Goal: Find specific page/section: Find specific page/section

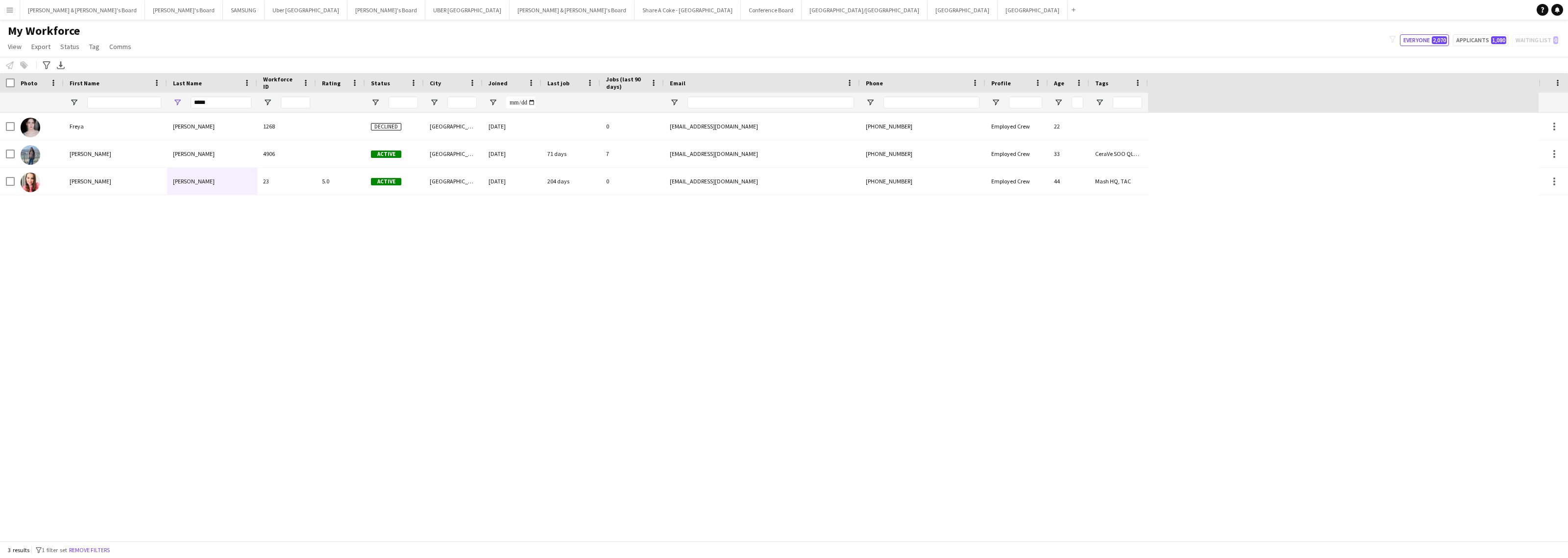
click at [171, 106] on div "*****" at bounding box center [212, 102] width 90 height 20
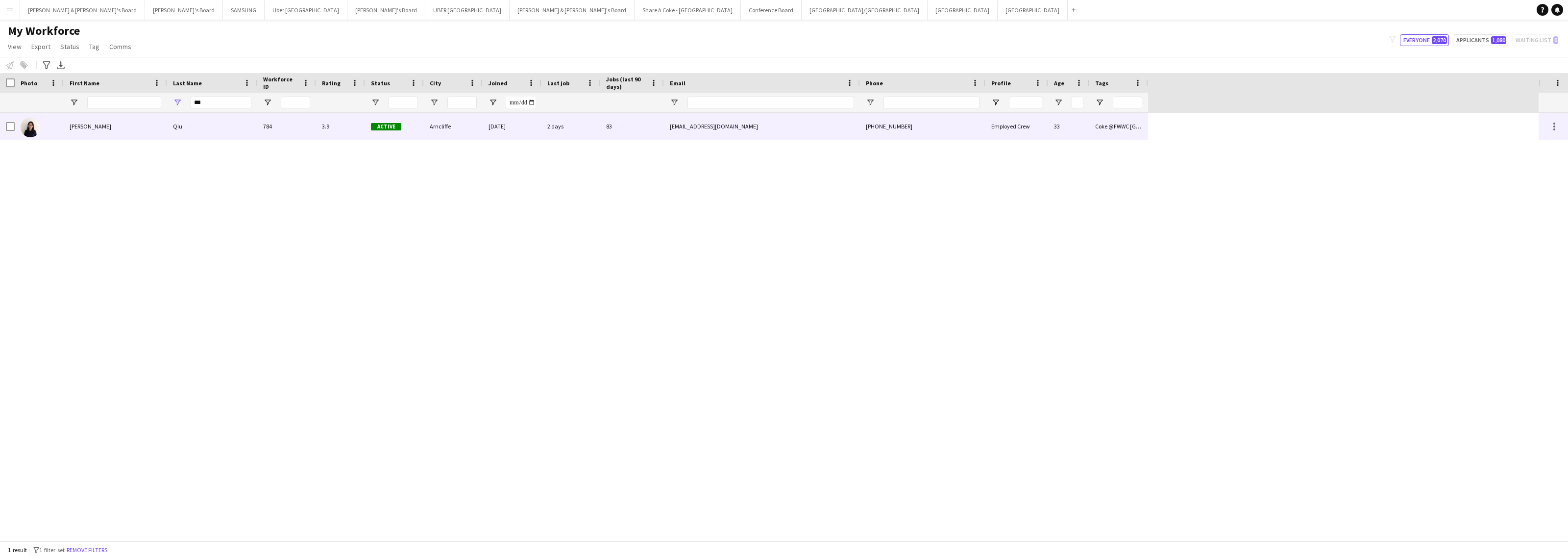
type input "***"
click at [85, 130] on div "[PERSON_NAME]" at bounding box center [115, 125] width 104 height 27
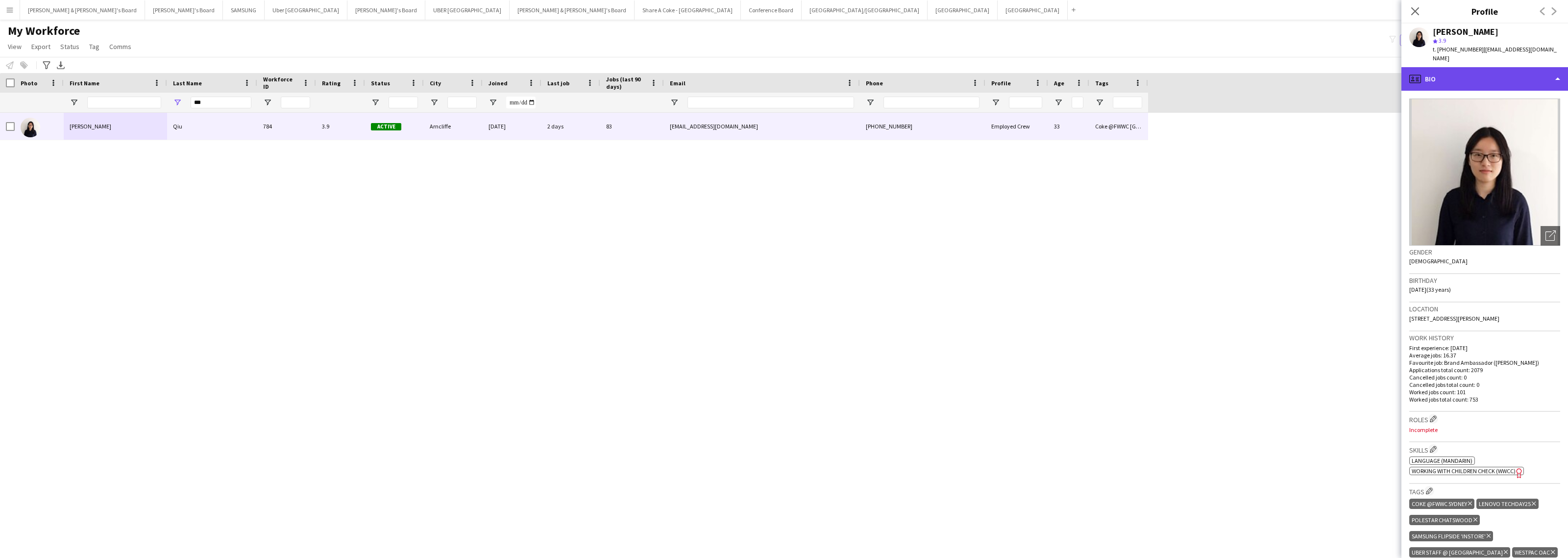
click at [1527, 68] on div "profile Bio" at bounding box center [1485, 78] width 166 height 23
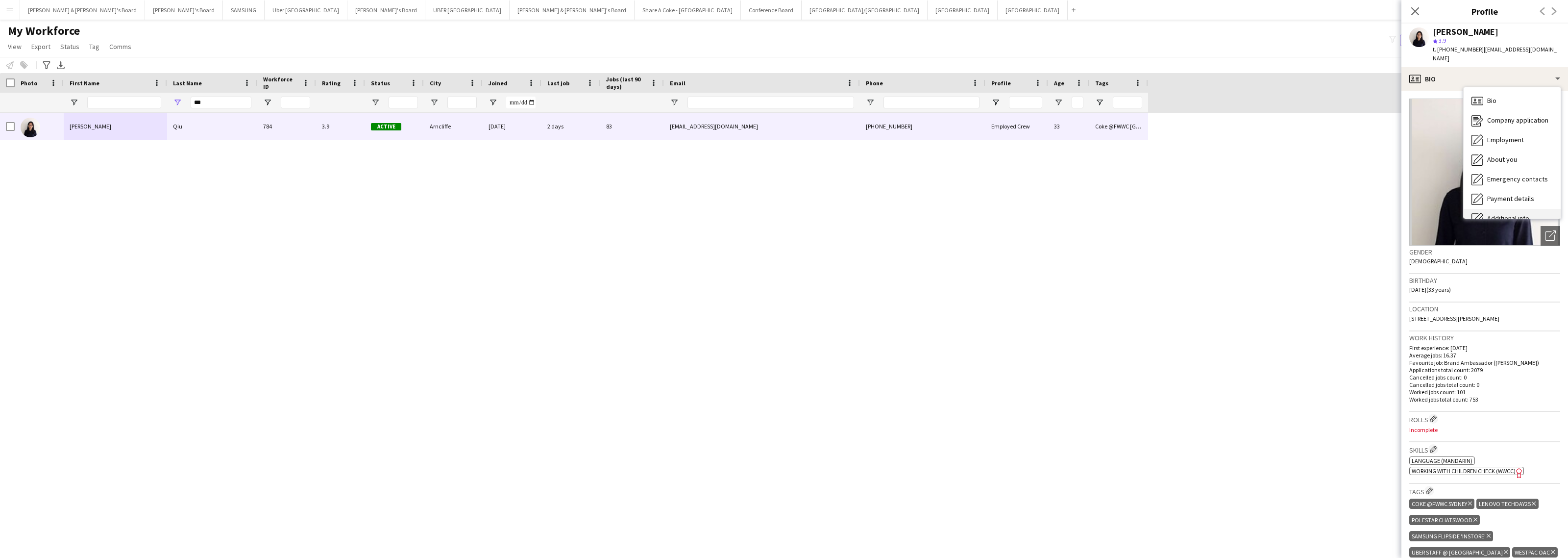
click at [1520, 209] on div "Additional info Additional info" at bounding box center [1511, 218] width 97 height 20
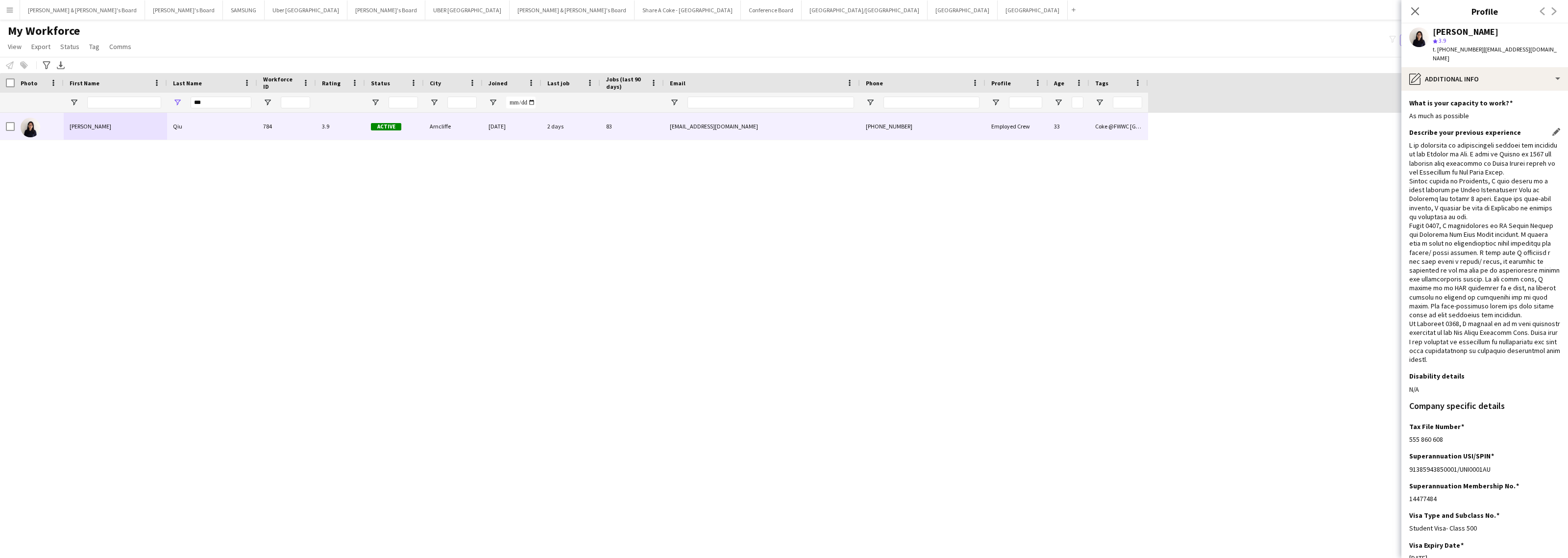
scroll to position [61, 0]
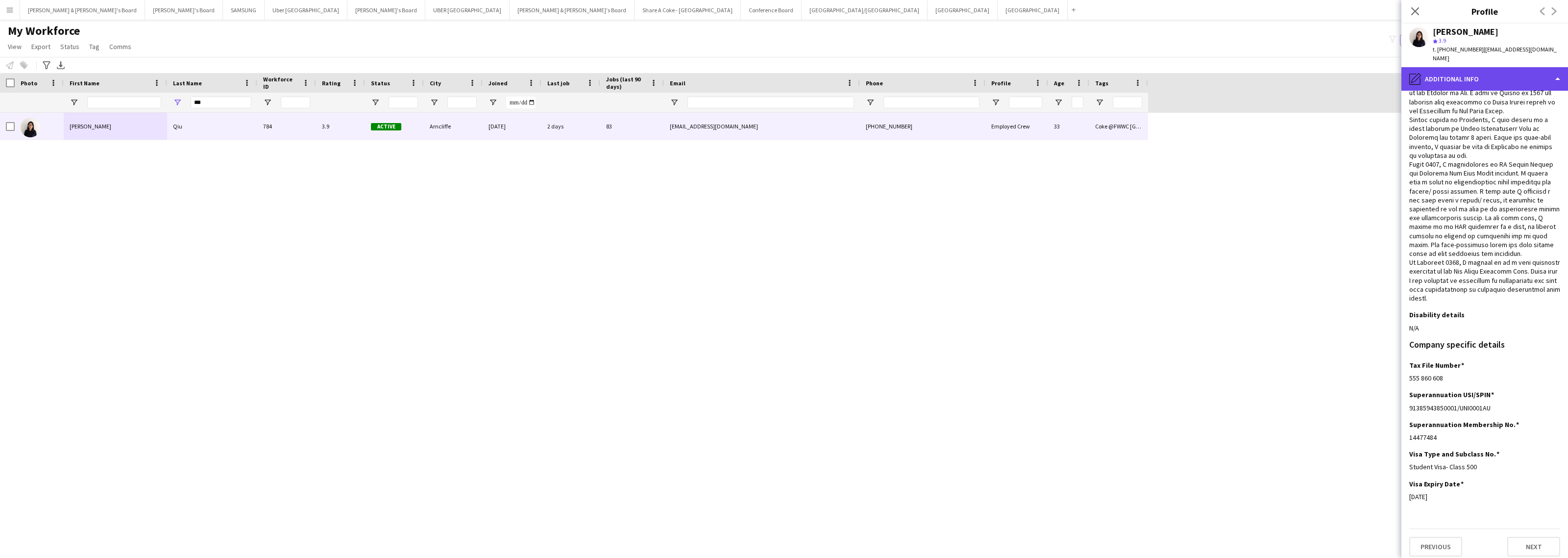
click at [1522, 67] on div "pencil4 Additional info" at bounding box center [1485, 78] width 166 height 23
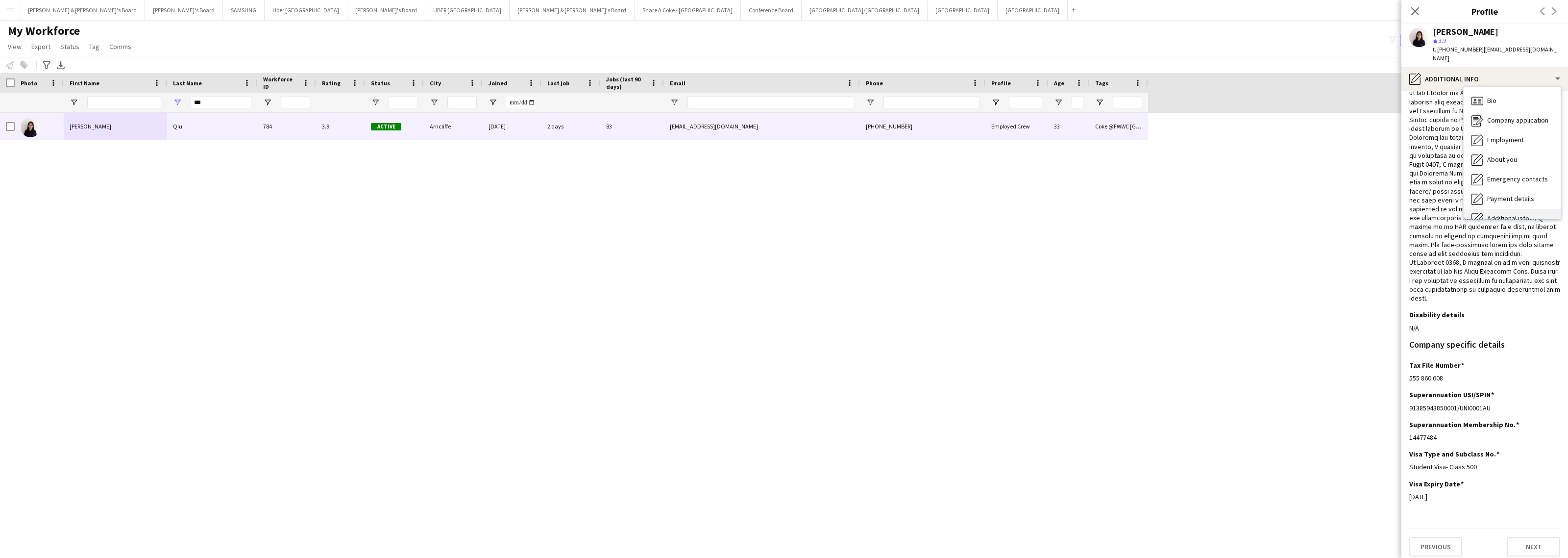
click at [1513, 209] on div "Additional info Additional info" at bounding box center [1511, 218] width 97 height 20
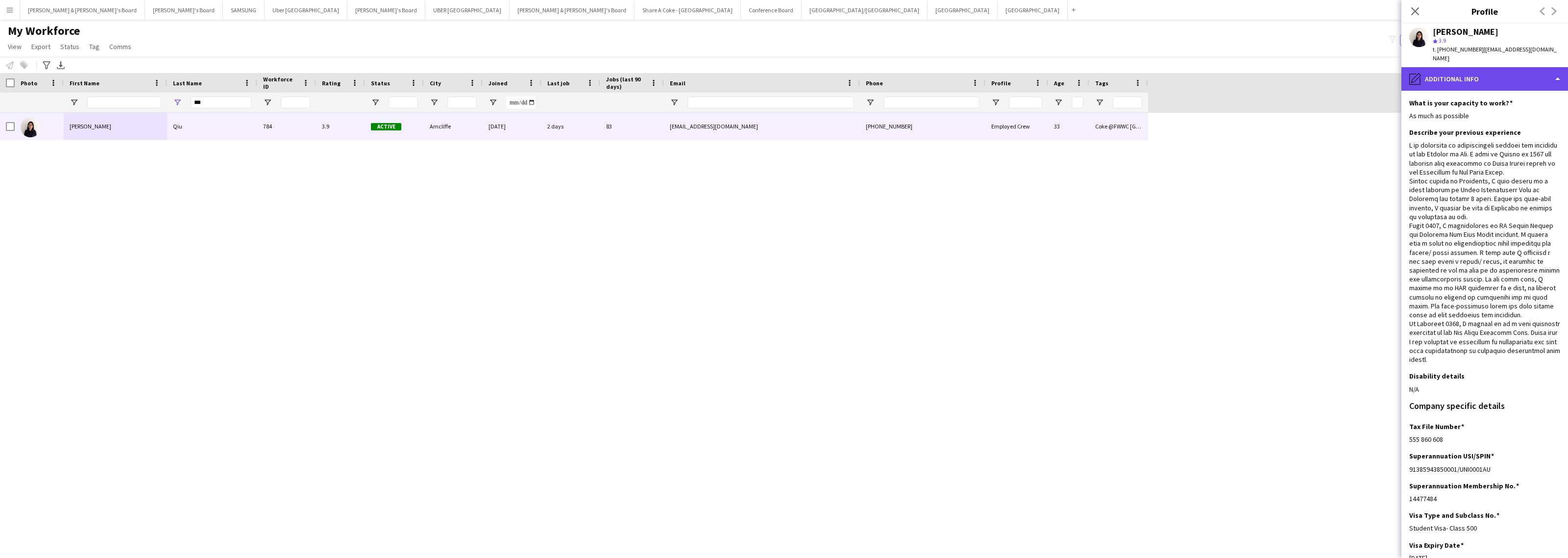
click at [1493, 67] on div "pencil4 Additional info" at bounding box center [1485, 78] width 166 height 23
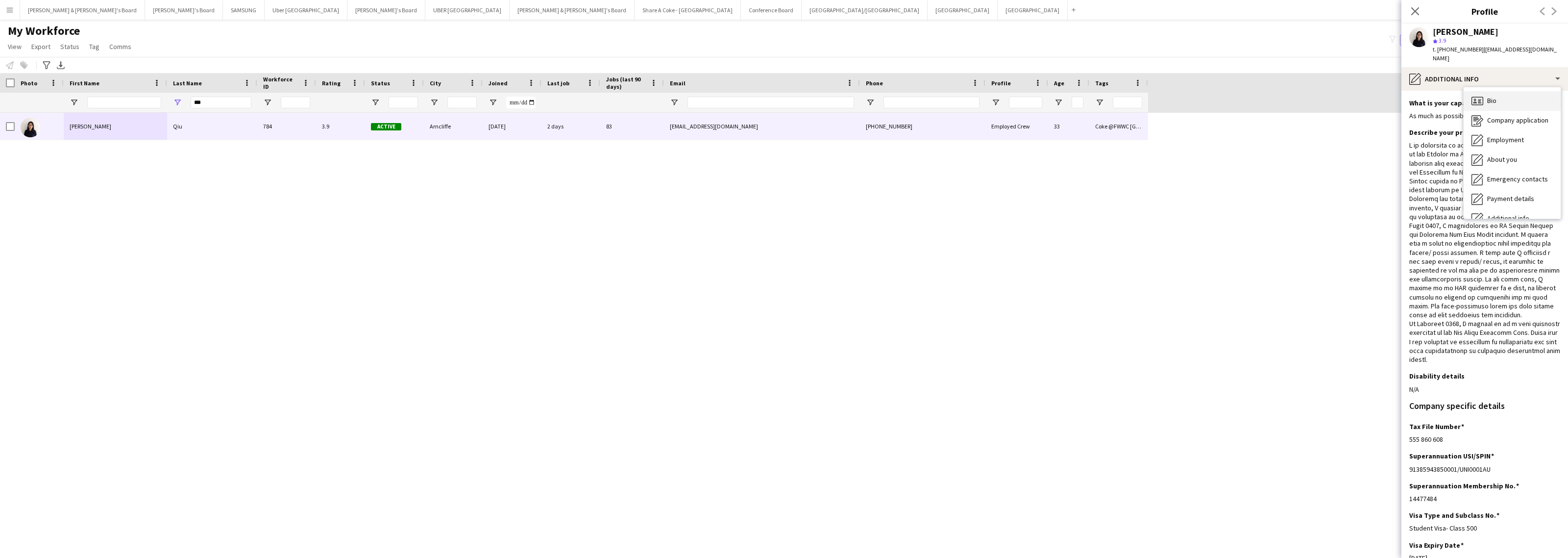
click at [1508, 91] on div "Bio Bio" at bounding box center [1511, 100] width 97 height 20
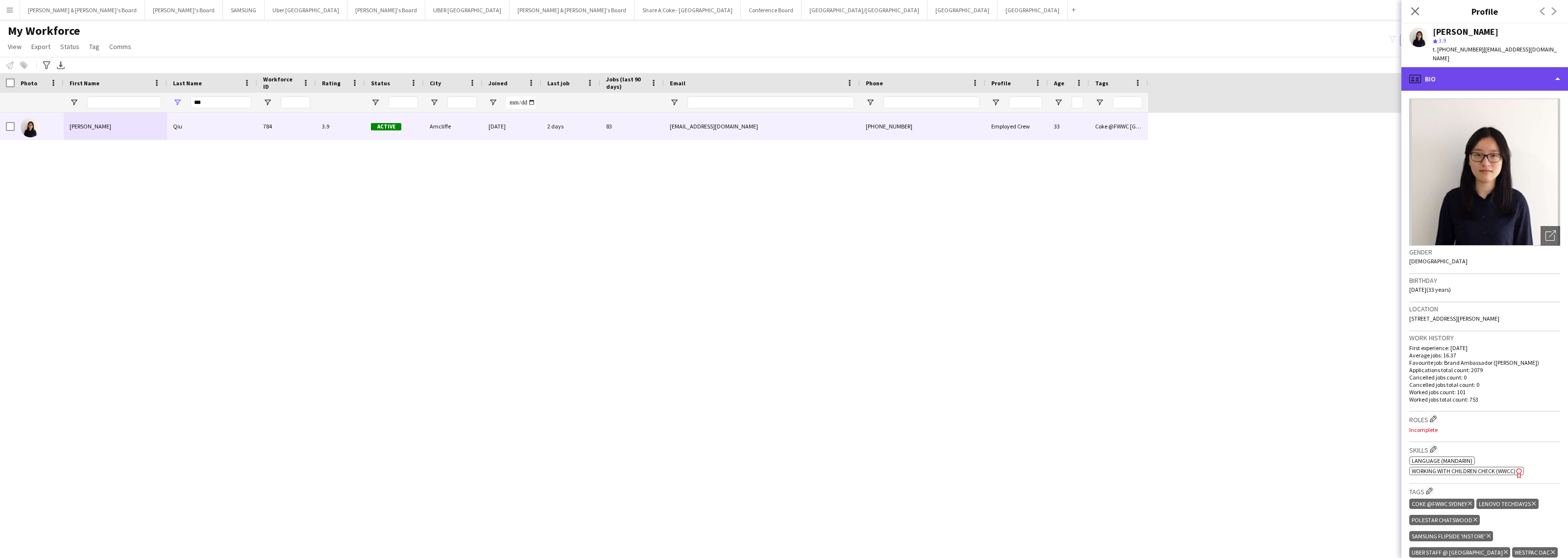
click at [1499, 67] on div "profile Bio" at bounding box center [1485, 78] width 166 height 23
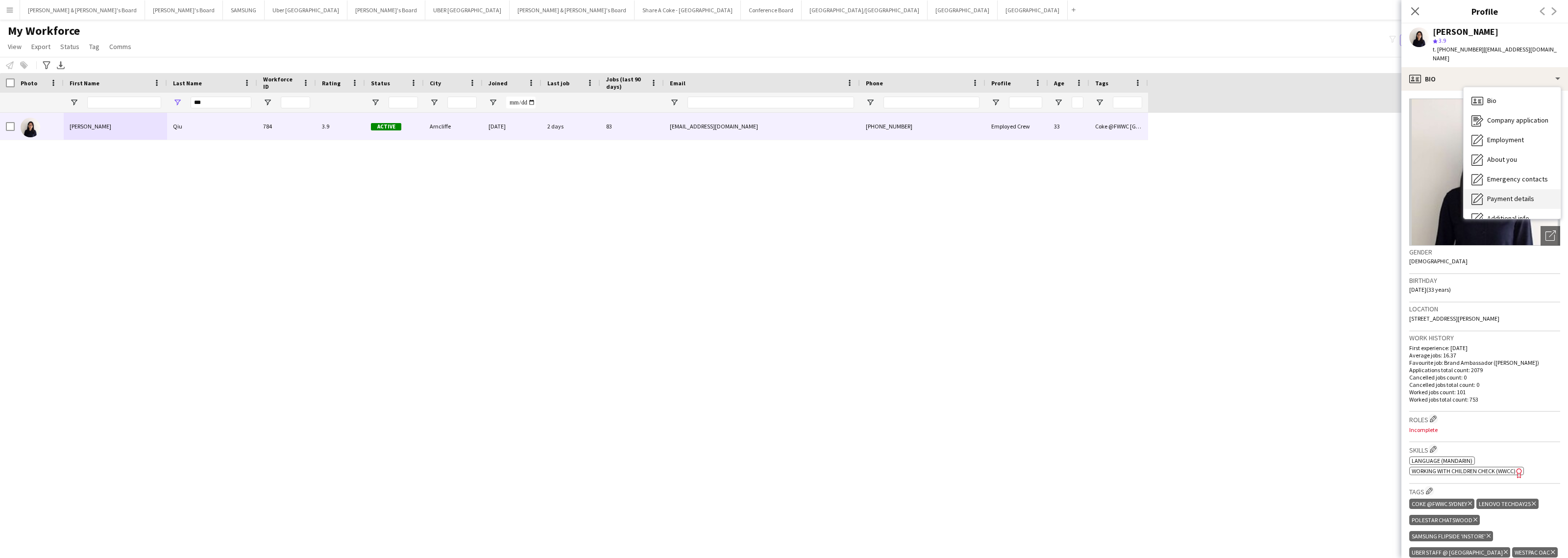
click at [1508, 194] on span "Payment details" at bounding box center [1511, 198] width 47 height 9
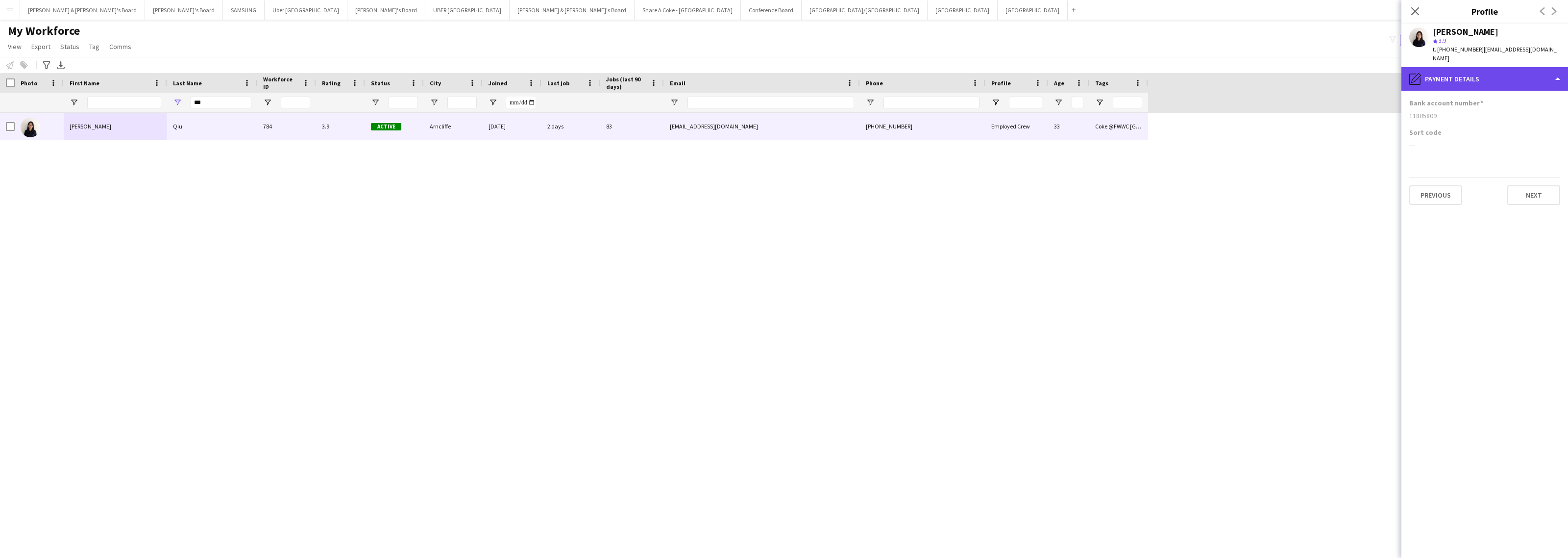
click at [1493, 70] on div "pencil4 Payment details" at bounding box center [1485, 78] width 166 height 23
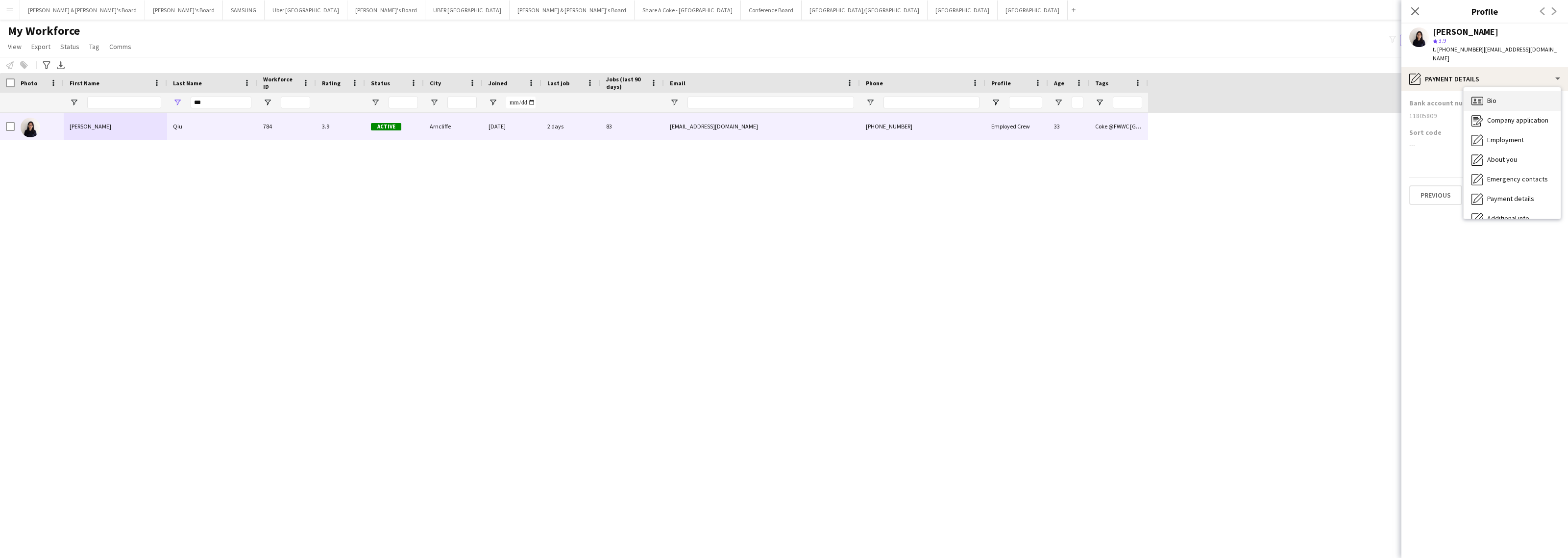
click at [1493, 96] on span "Bio" at bounding box center [1492, 100] width 9 height 9
